Goal: Transaction & Acquisition: Purchase product/service

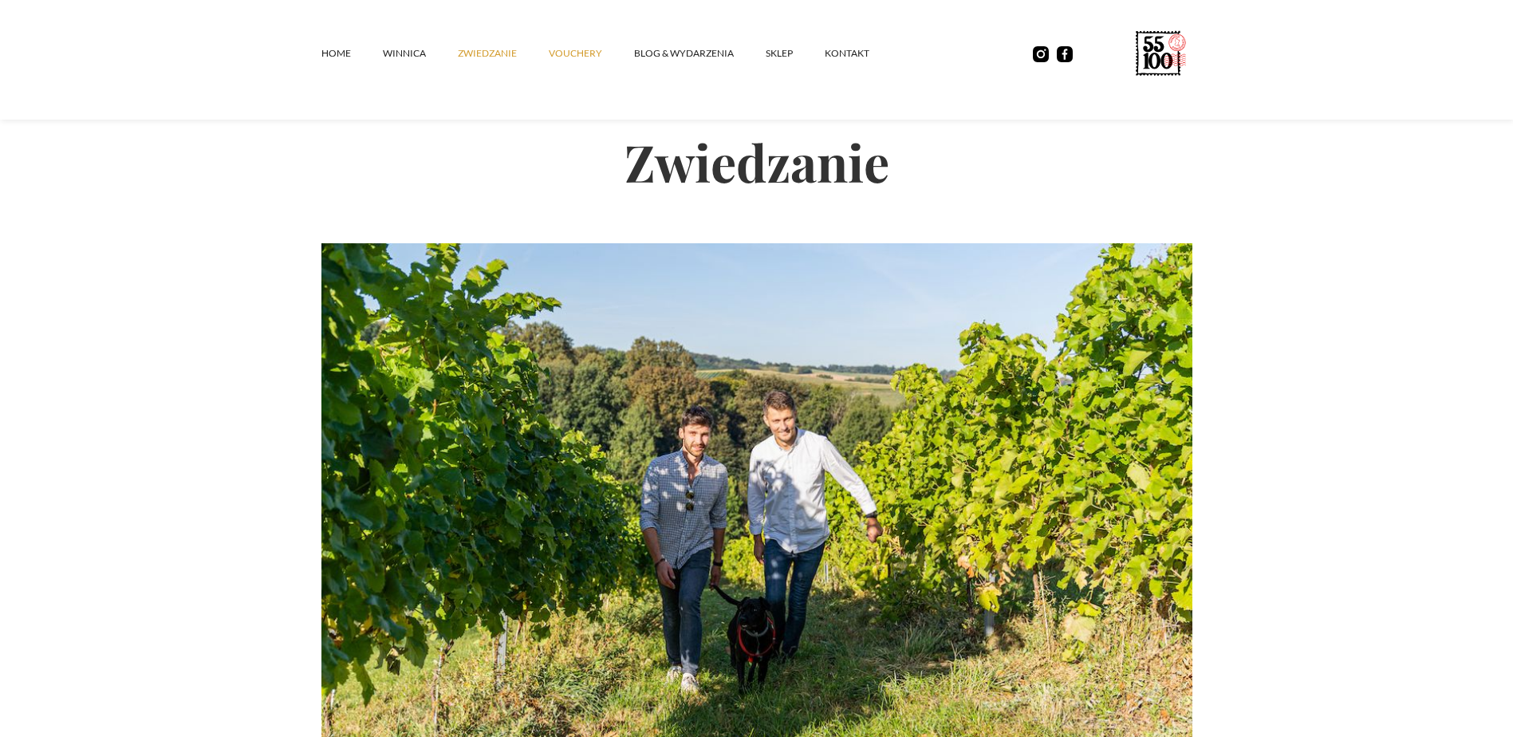
click at [572, 56] on link "vouchery" at bounding box center [591, 54] width 85 height 48
